Goal: Information Seeking & Learning: Find specific fact

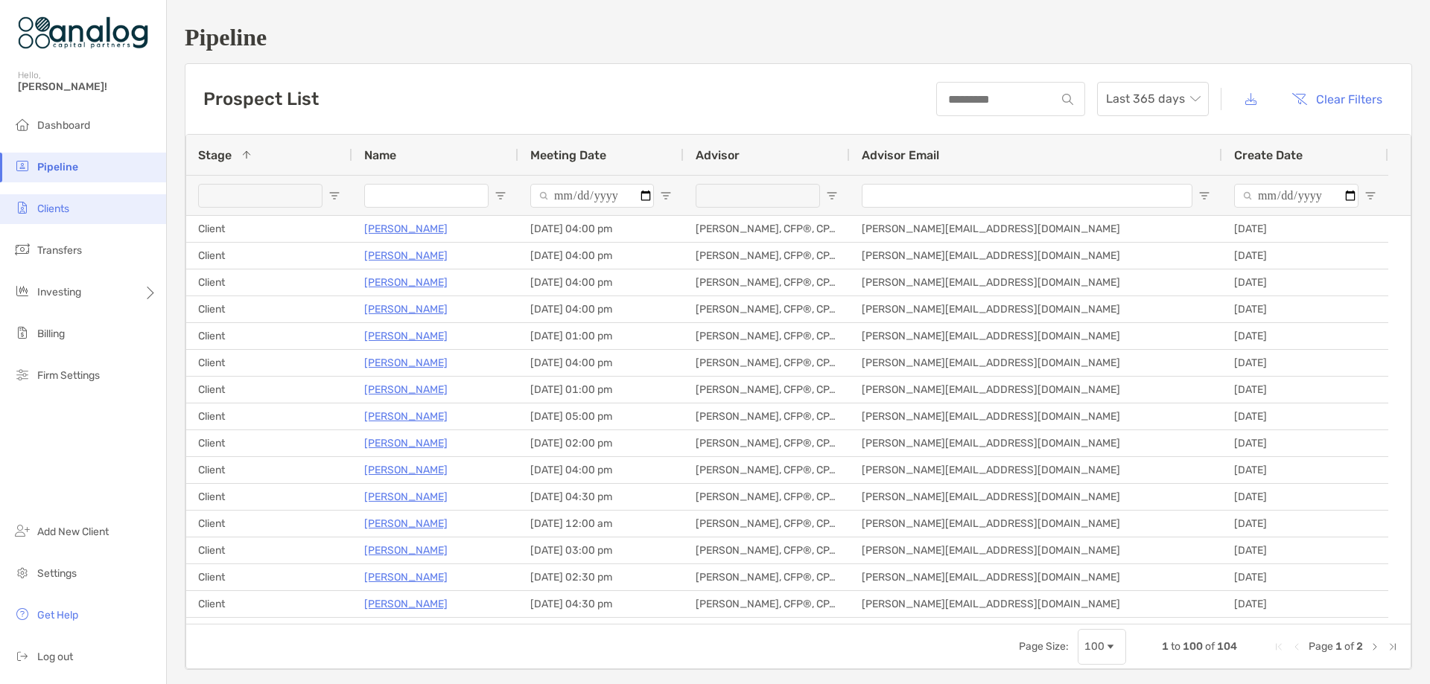
click at [72, 202] on li "Clients" at bounding box center [83, 209] width 166 height 30
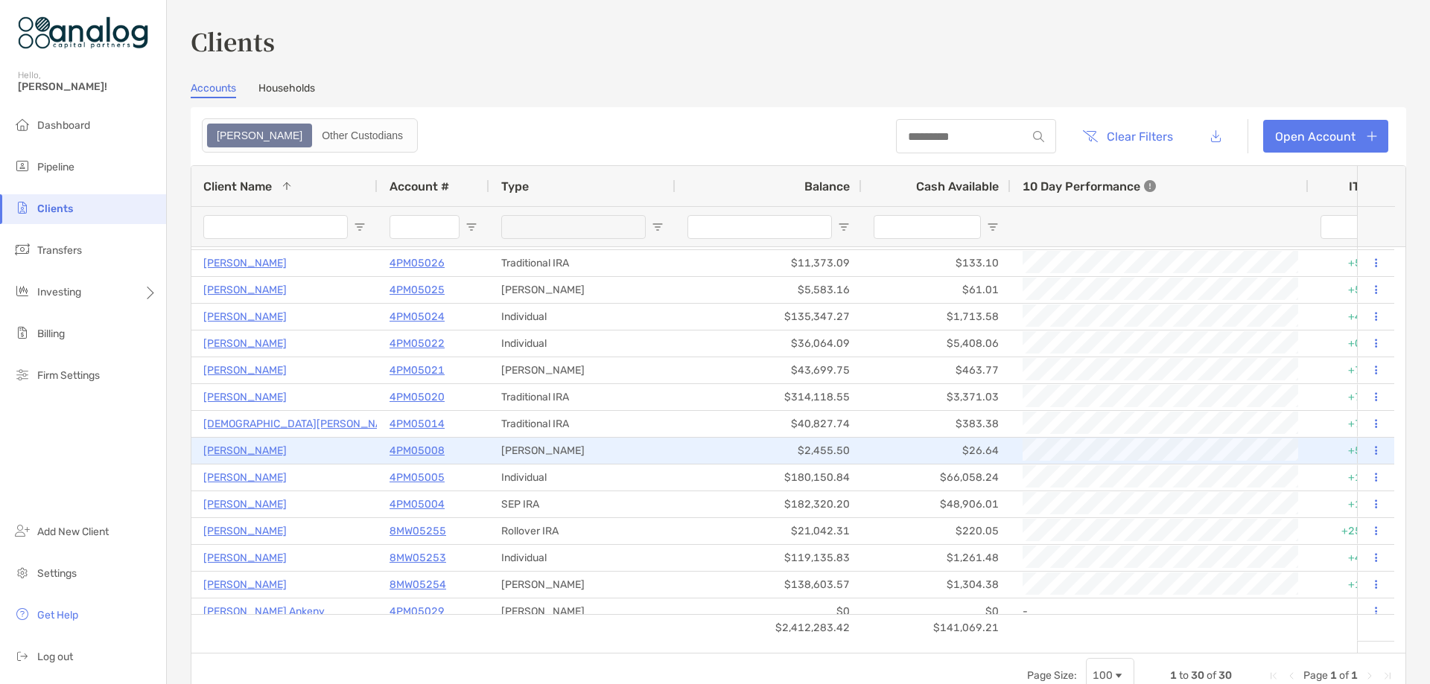
click at [411, 452] on p "4PM05008" at bounding box center [417, 451] width 55 height 19
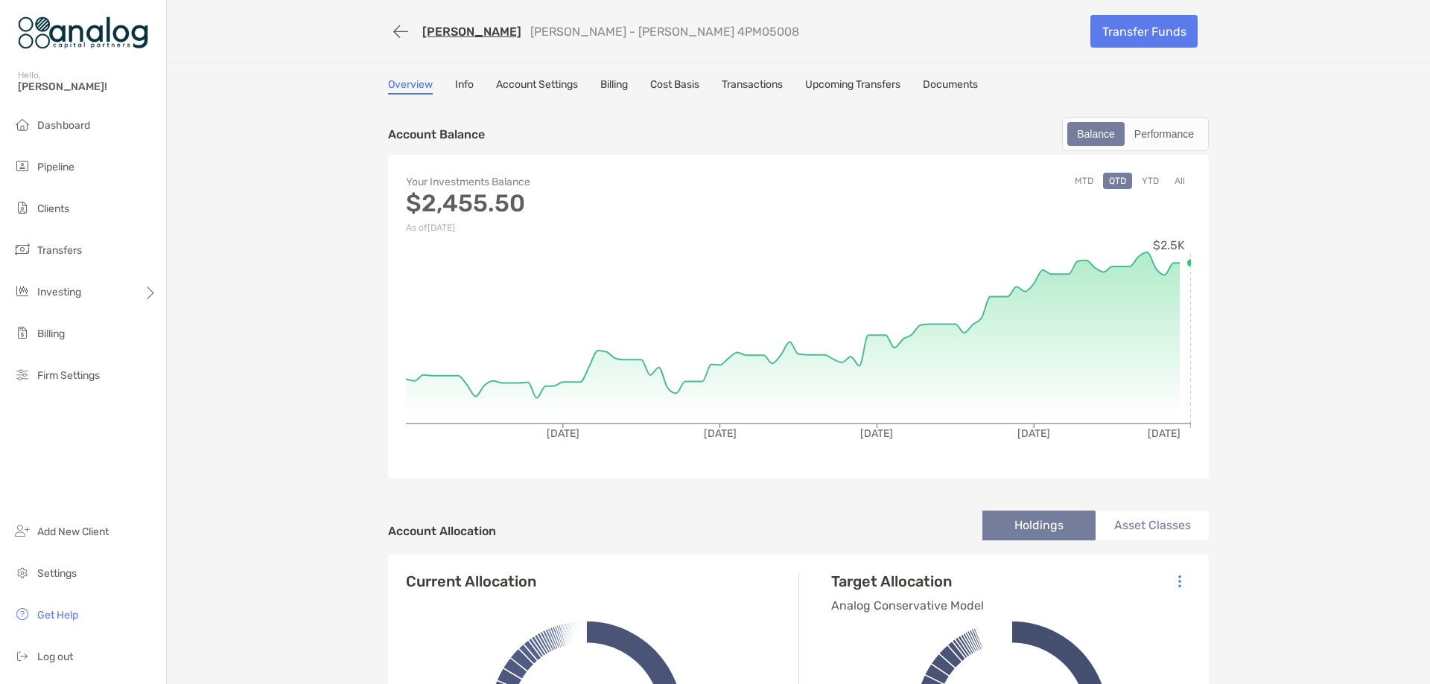
click at [664, 80] on link "Cost Basis" at bounding box center [674, 86] width 49 height 16
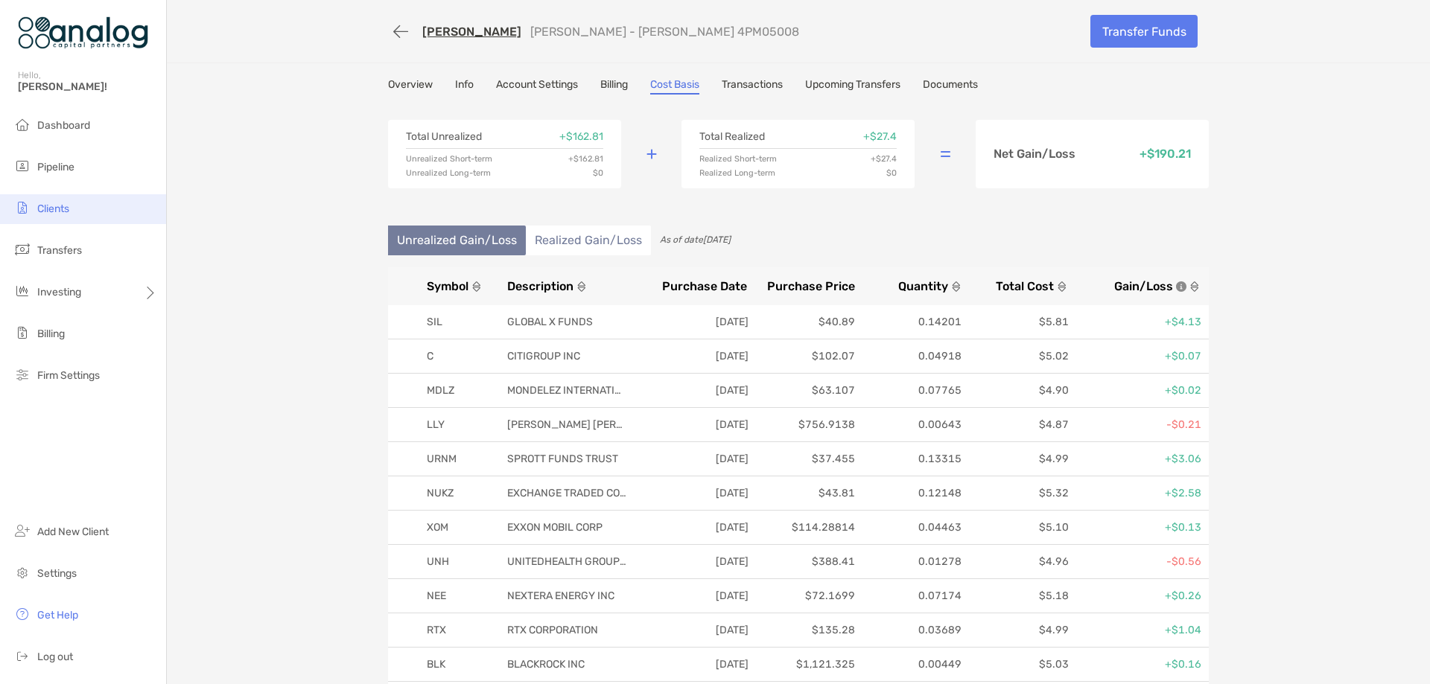
click at [66, 204] on span "Clients" at bounding box center [53, 209] width 32 height 13
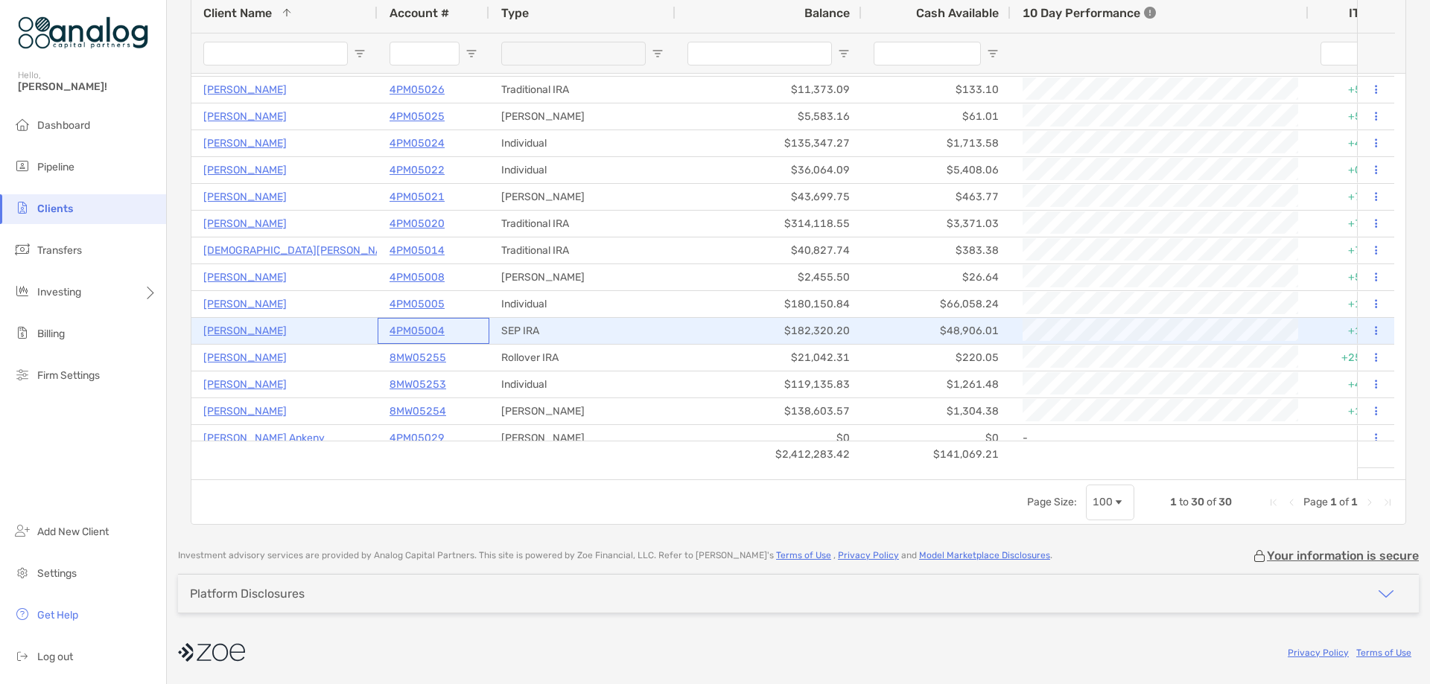
click at [419, 330] on p "4PM05004" at bounding box center [417, 331] width 55 height 19
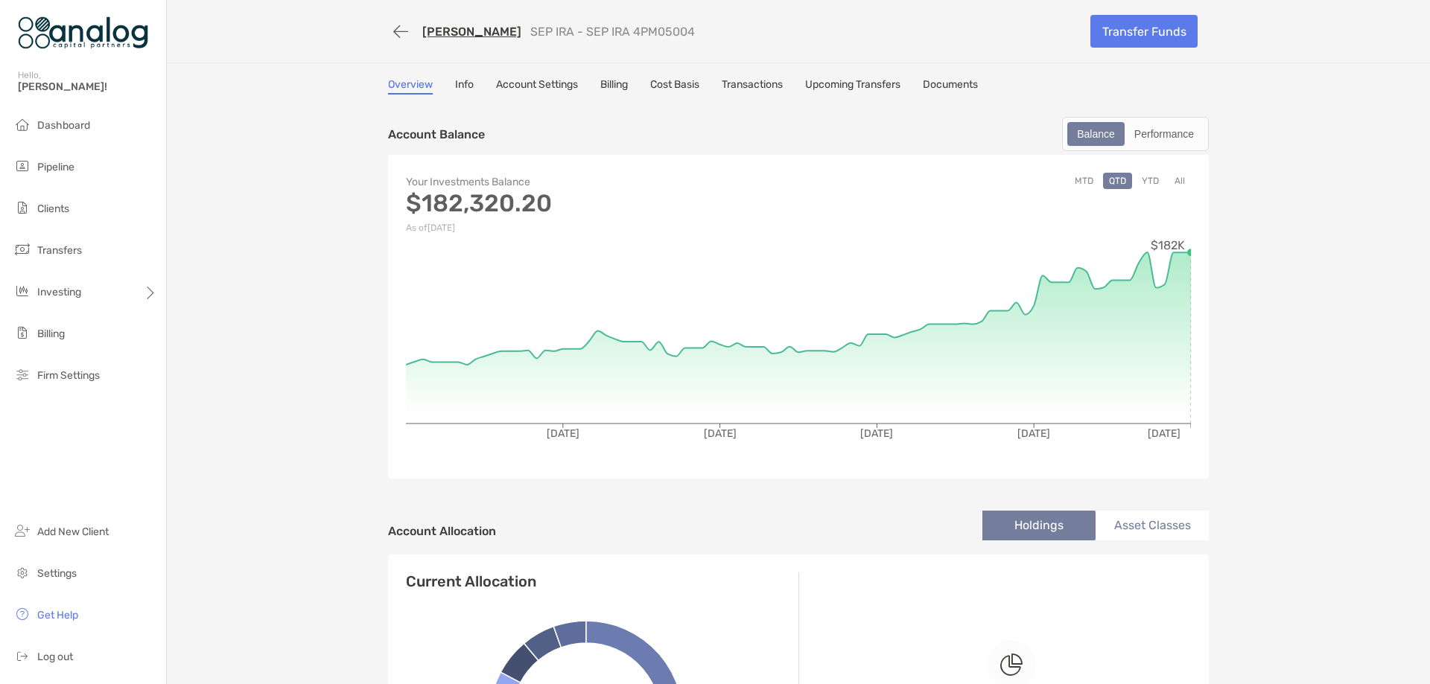
click at [658, 87] on link "Cost Basis" at bounding box center [674, 86] width 49 height 16
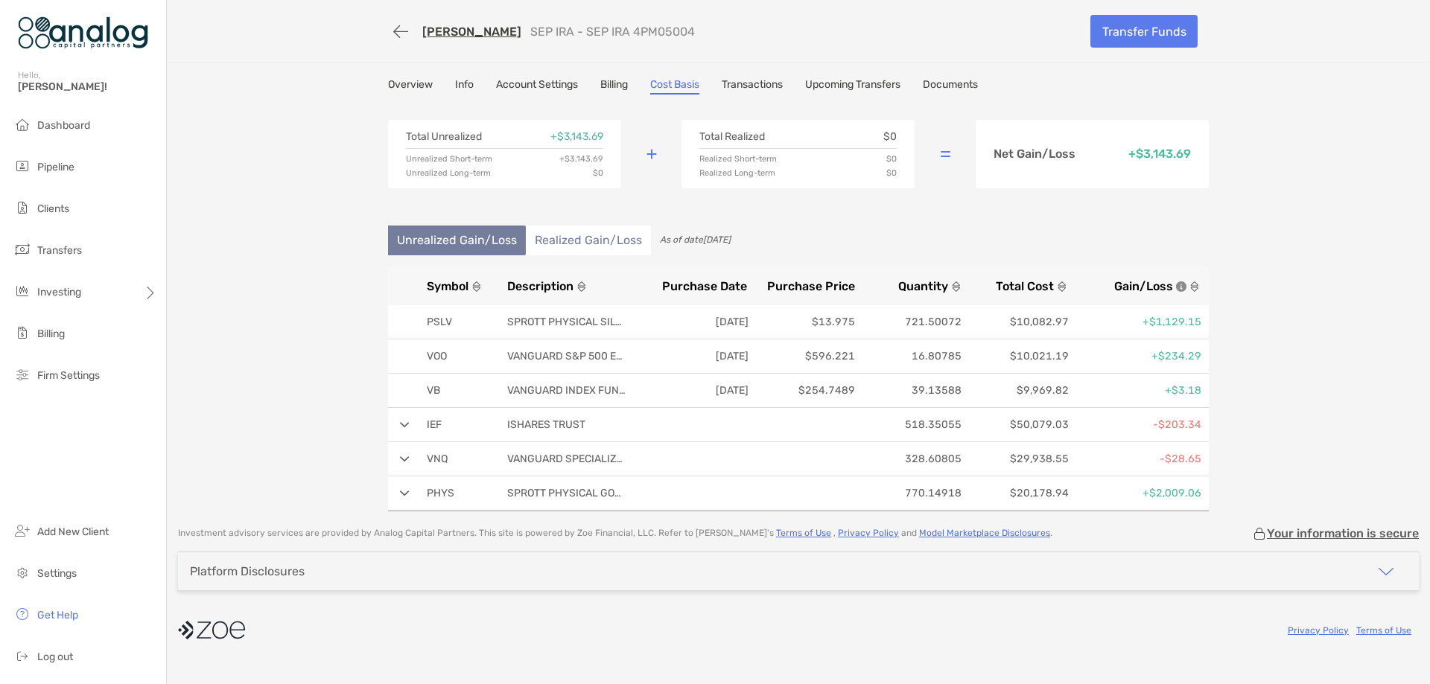
click at [406, 426] on img at bounding box center [405, 425] width 10 height 6
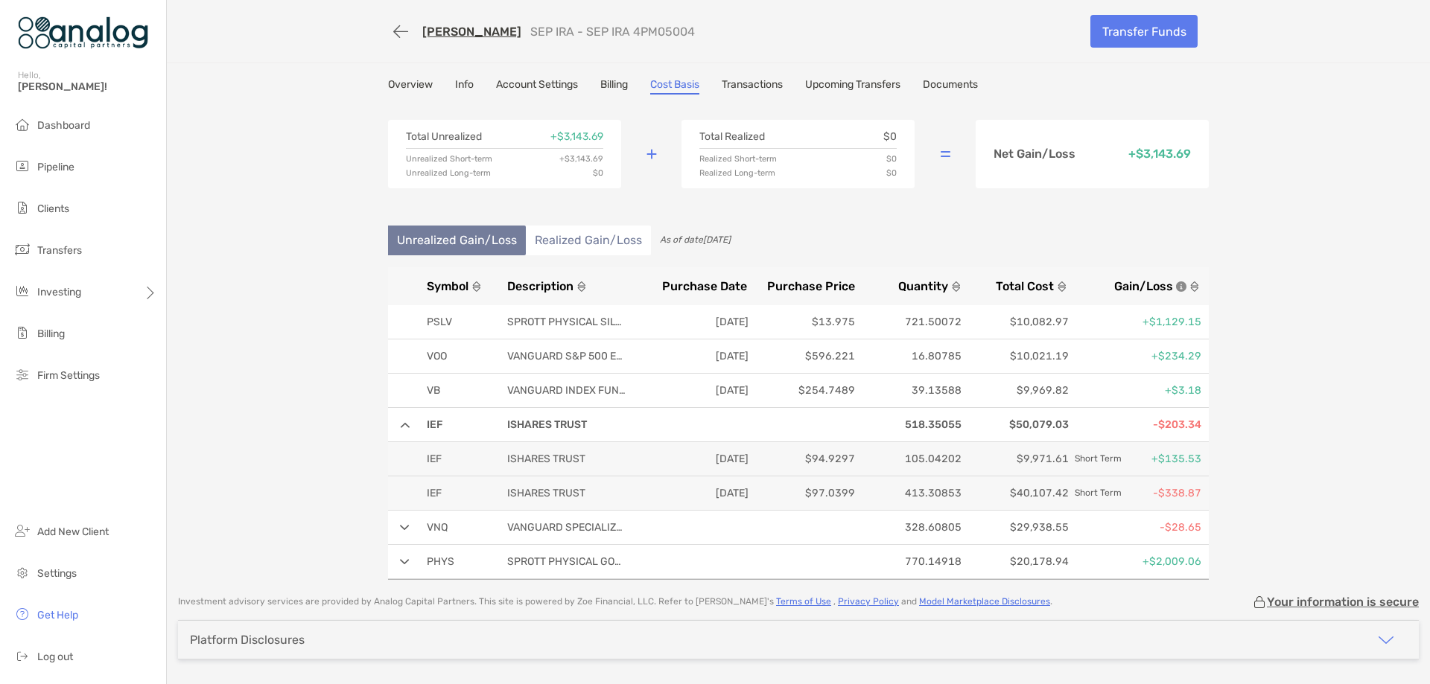
click at [406, 426] on div "IEF ISHARES TRUST 518.35055 $50,079.03 -$203.34" at bounding box center [798, 425] width 821 height 34
